Goal: Task Accomplishment & Management: Complete application form

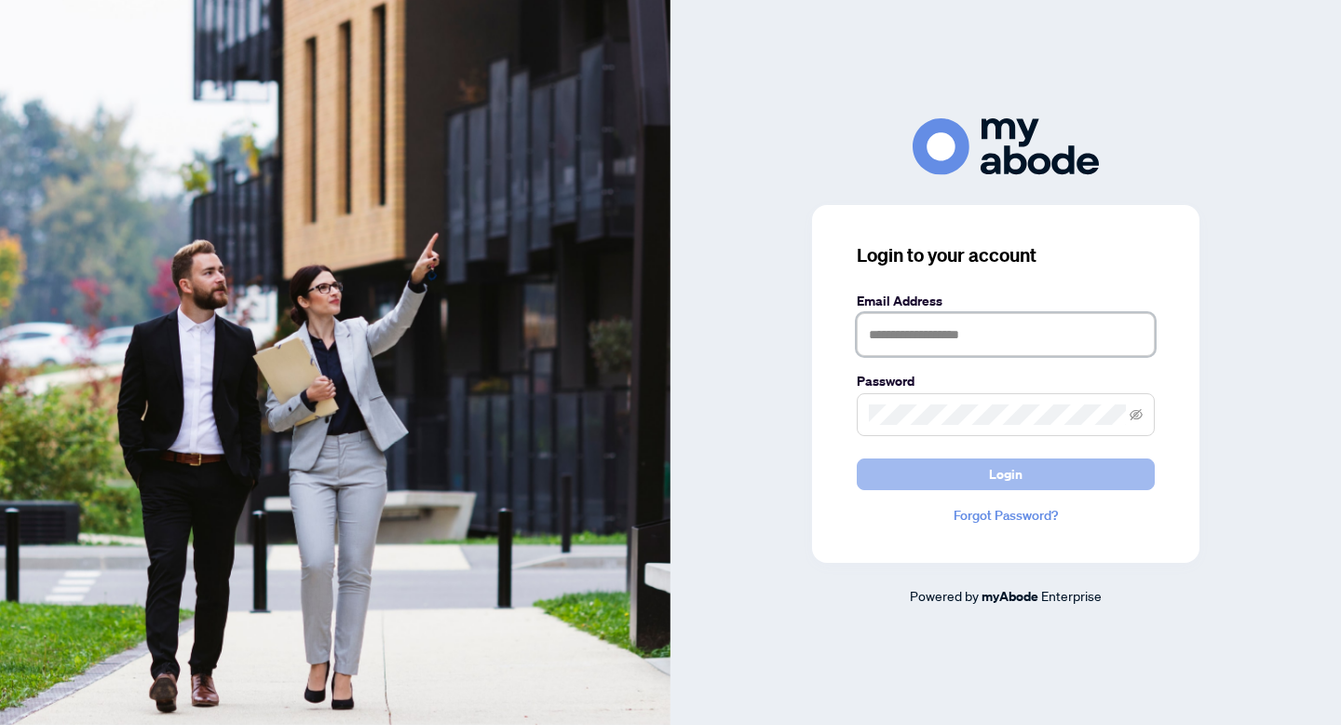
type input "**********"
click at [958, 477] on button "Login" at bounding box center [1006, 474] width 298 height 32
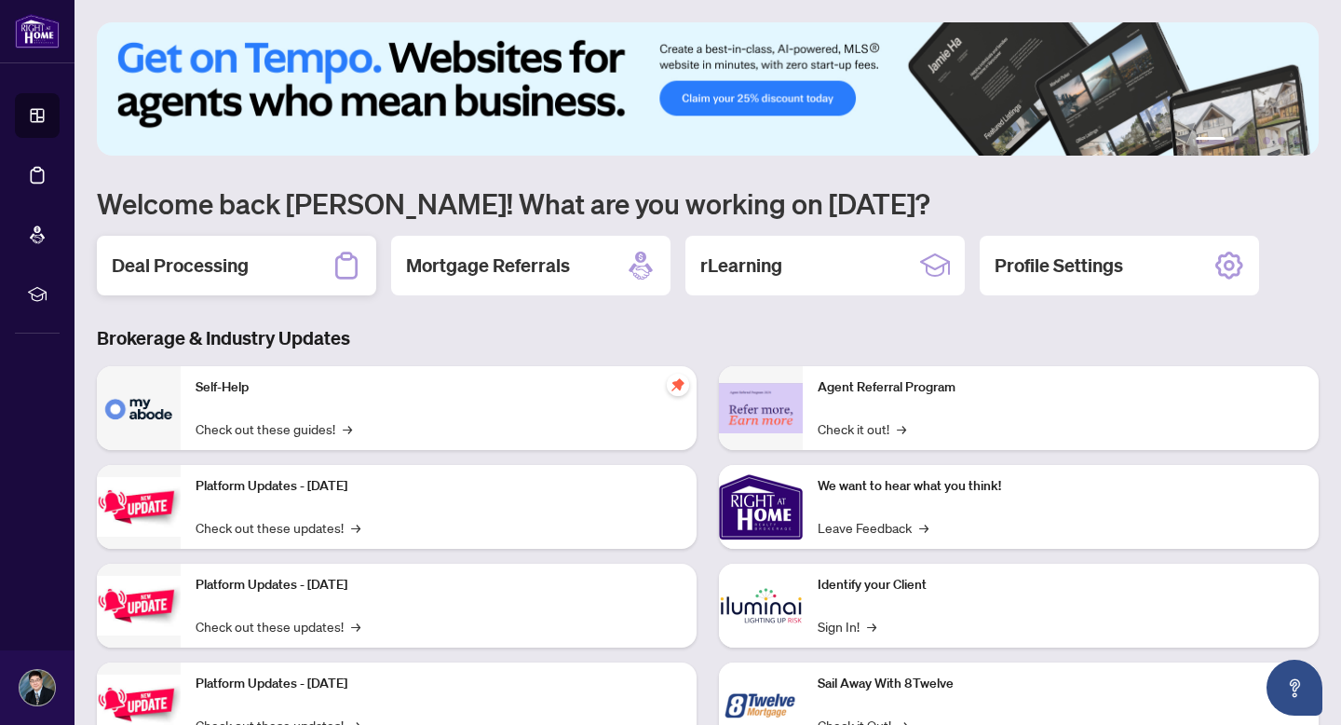
click at [273, 273] on div "Deal Processing" at bounding box center [236, 266] width 279 height 60
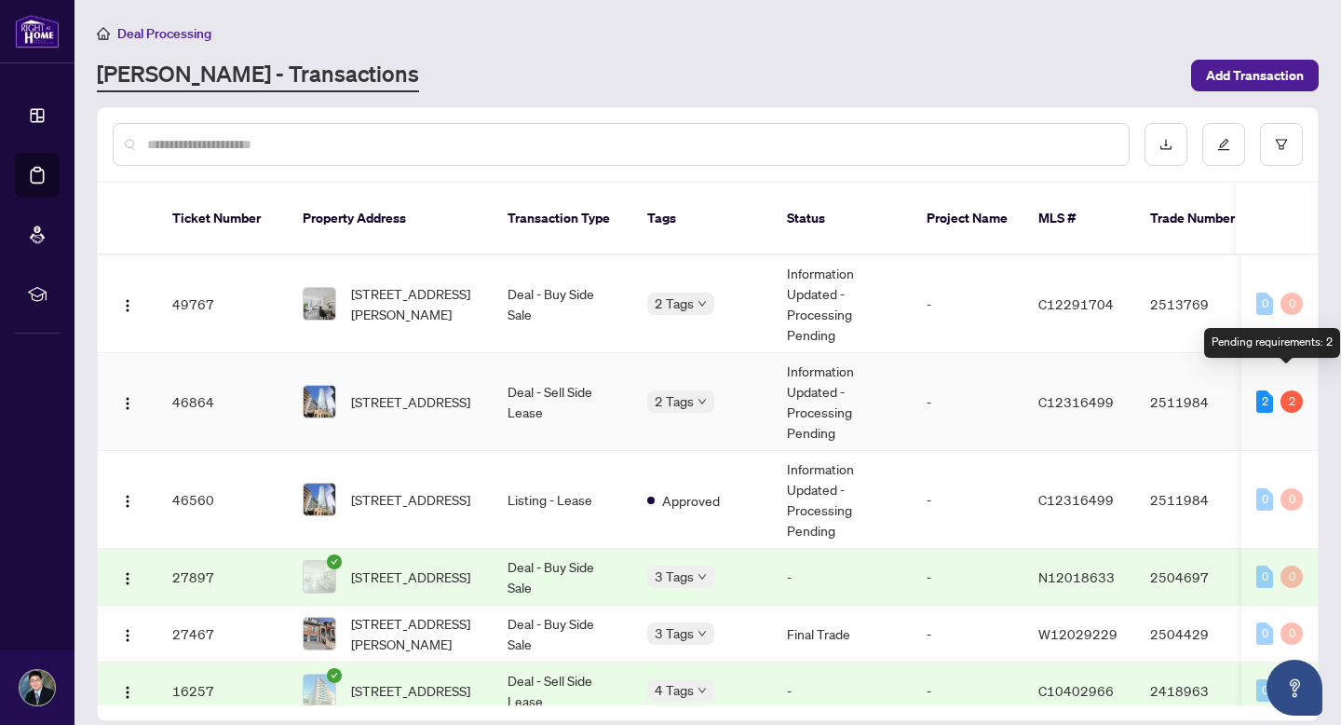
click at [1293, 390] on div "2" at bounding box center [1292, 401] width 22 height 22
click at [496, 371] on td "Deal - Sell Side Lease" at bounding box center [563, 402] width 140 height 98
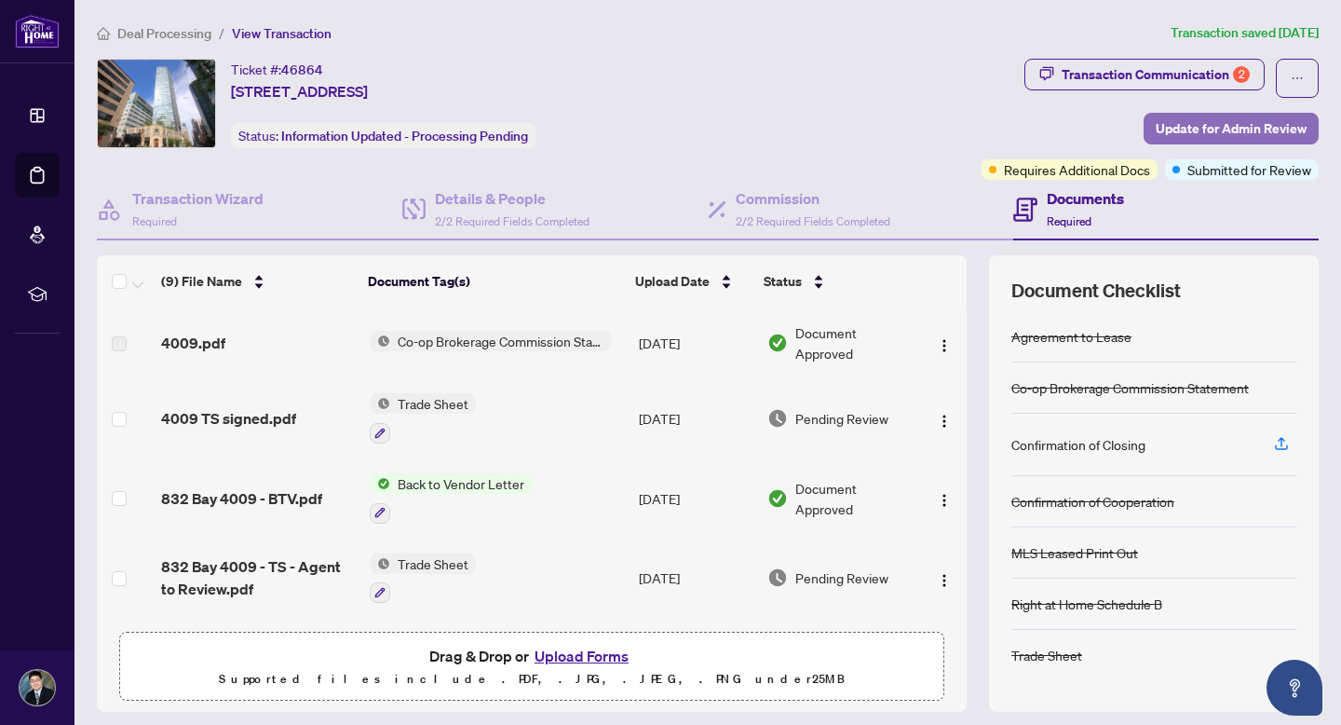
drag, startPoint x: 1264, startPoint y: 127, endPoint x: 1281, endPoint y: 132, distance: 17.7
click at [1281, 132] on span "Update for Admin Review" at bounding box center [1231, 129] width 151 height 30
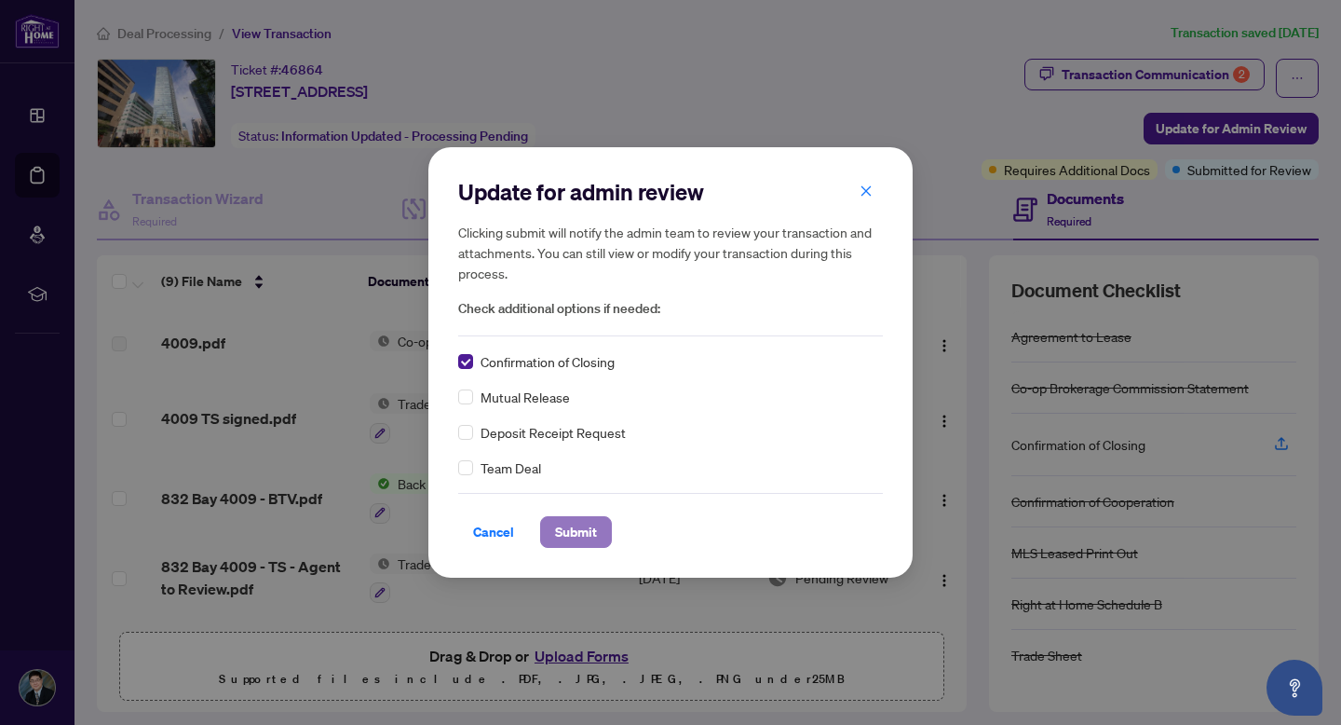
click at [568, 540] on span "Submit" at bounding box center [576, 532] width 42 height 30
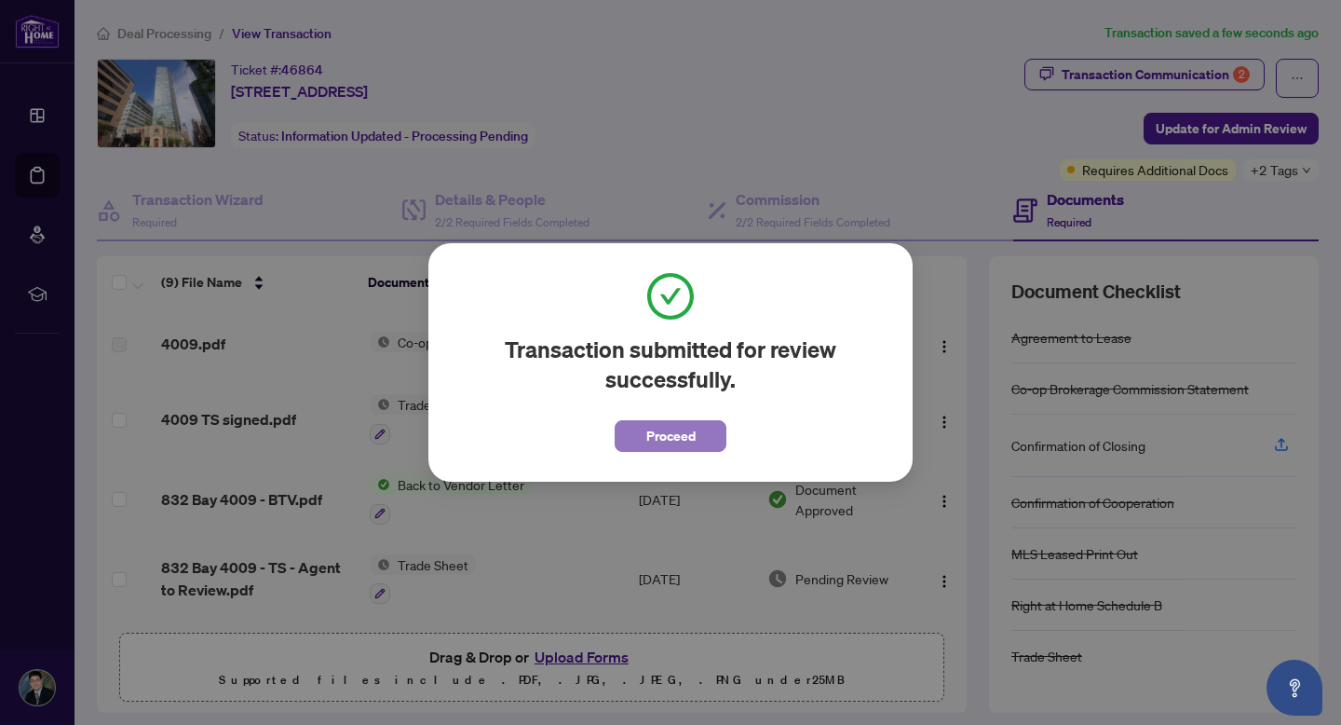
click at [685, 433] on span "Proceed" at bounding box center [670, 436] width 49 height 30
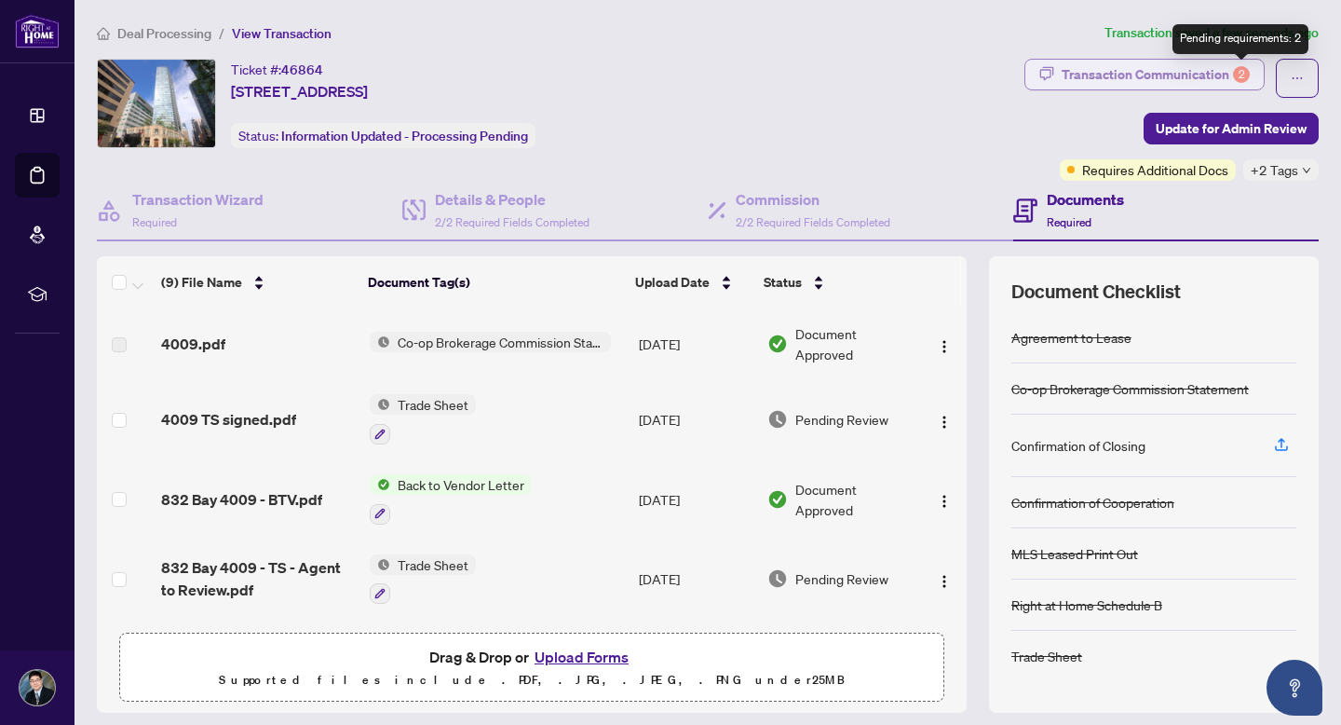
click at [1242, 66] on div "2" at bounding box center [1241, 74] width 17 height 17
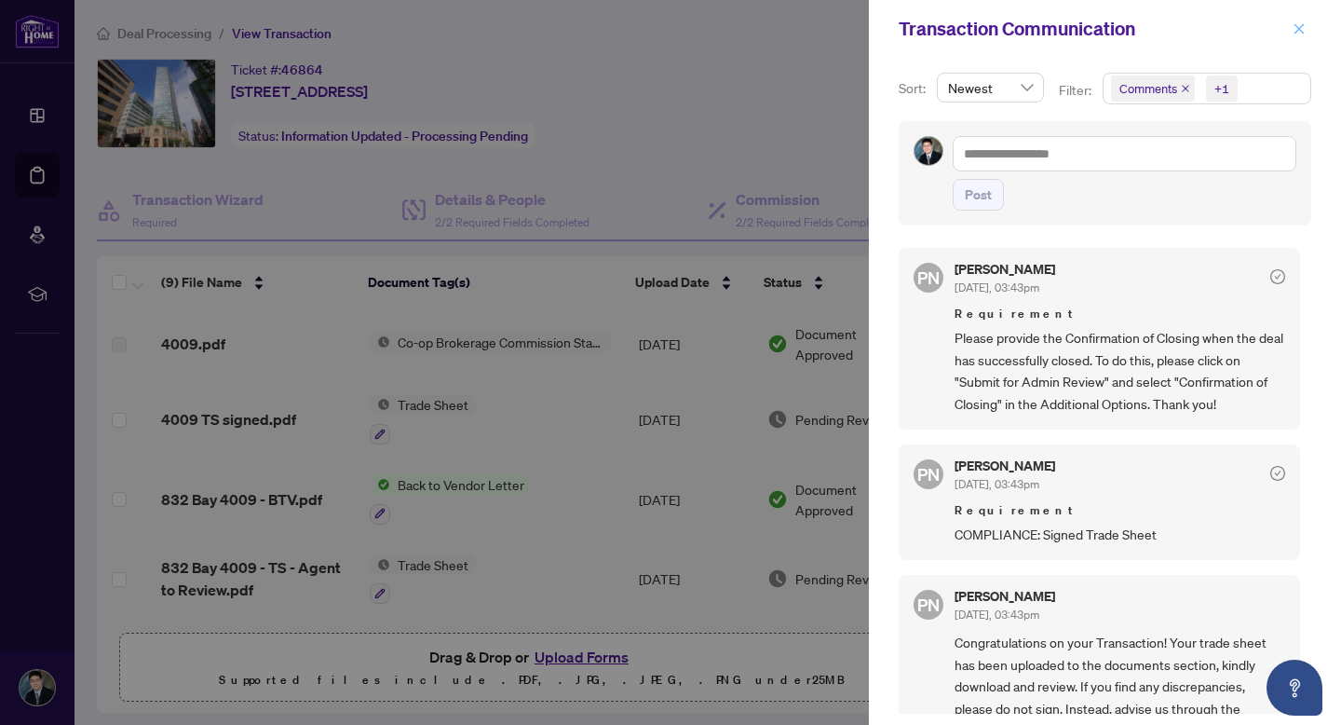
click at [1298, 28] on icon "close" at bounding box center [1299, 28] width 13 height 13
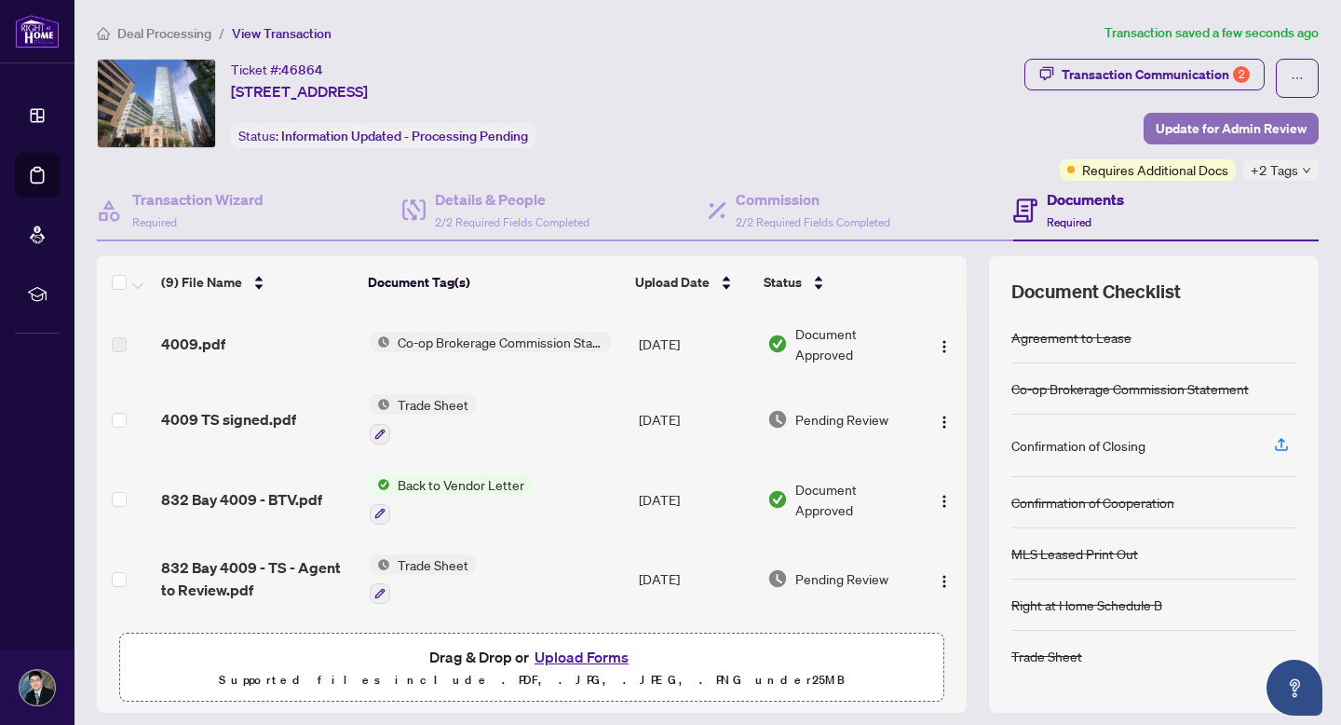
click at [1240, 121] on span "Update for Admin Review" at bounding box center [1231, 129] width 151 height 30
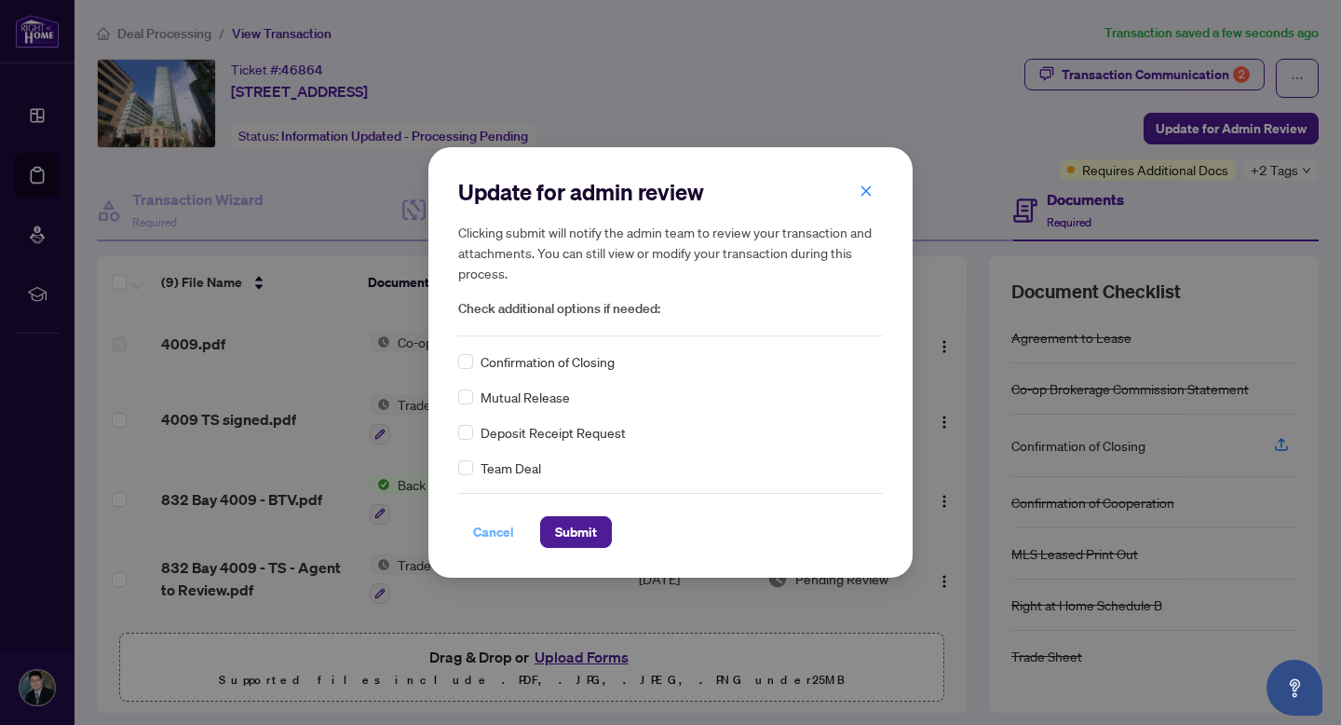
click at [482, 525] on span "Cancel" at bounding box center [493, 532] width 41 height 30
